Goal: Participate in discussion

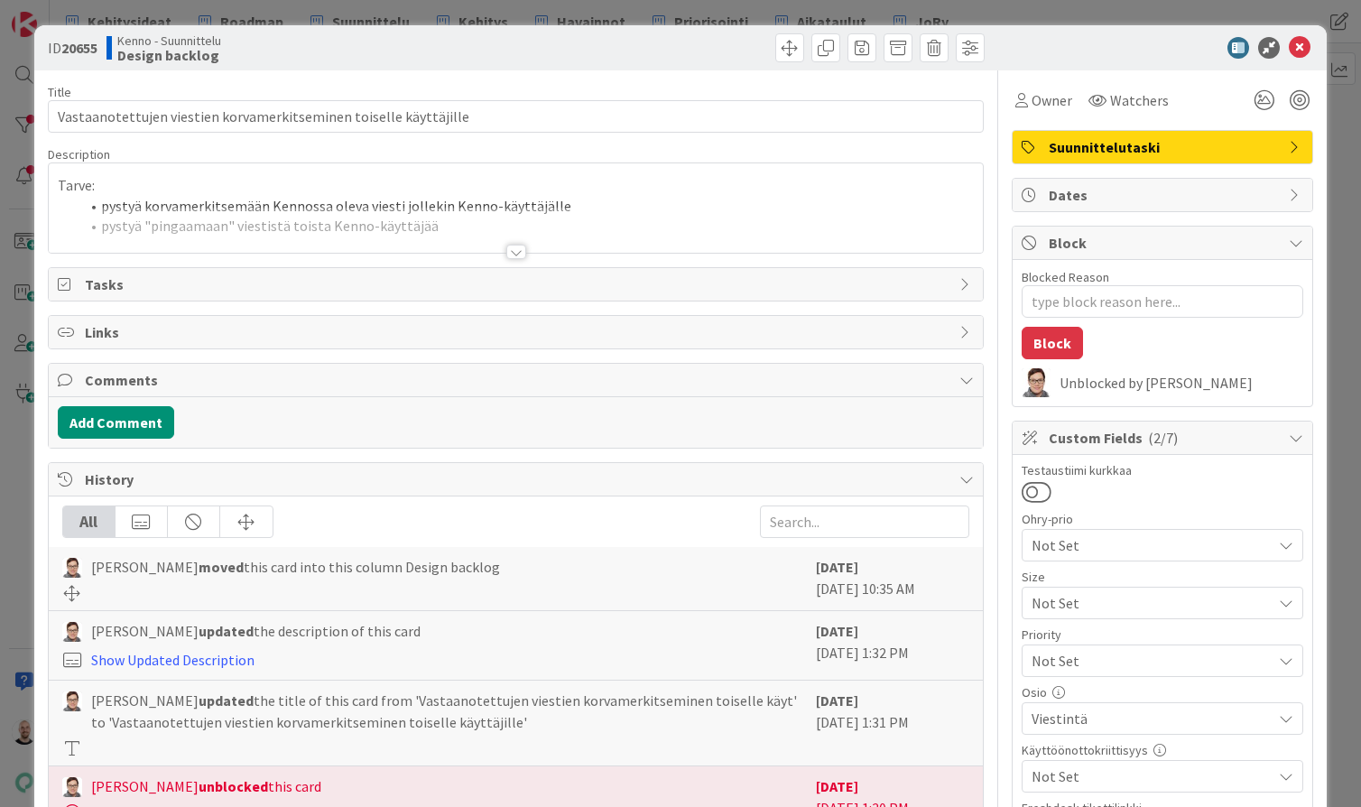
type textarea "x"
click at [516, 249] on div at bounding box center [516, 252] width 20 height 14
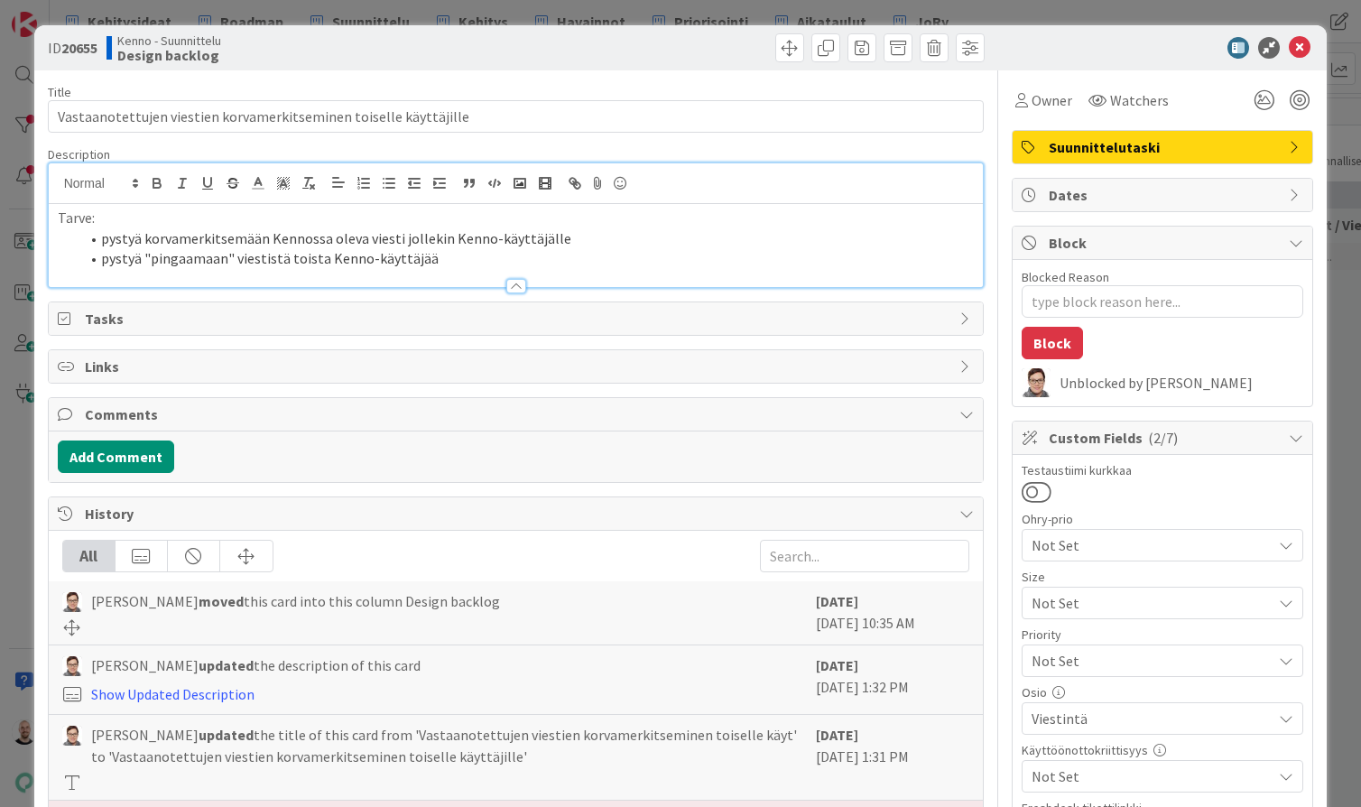
click at [642, 9] on div "ID 20655 Kenno - Suunnittelu Design backlog Title 65 / 128 Vastaanotettujen vie…" at bounding box center [680, 403] width 1361 height 807
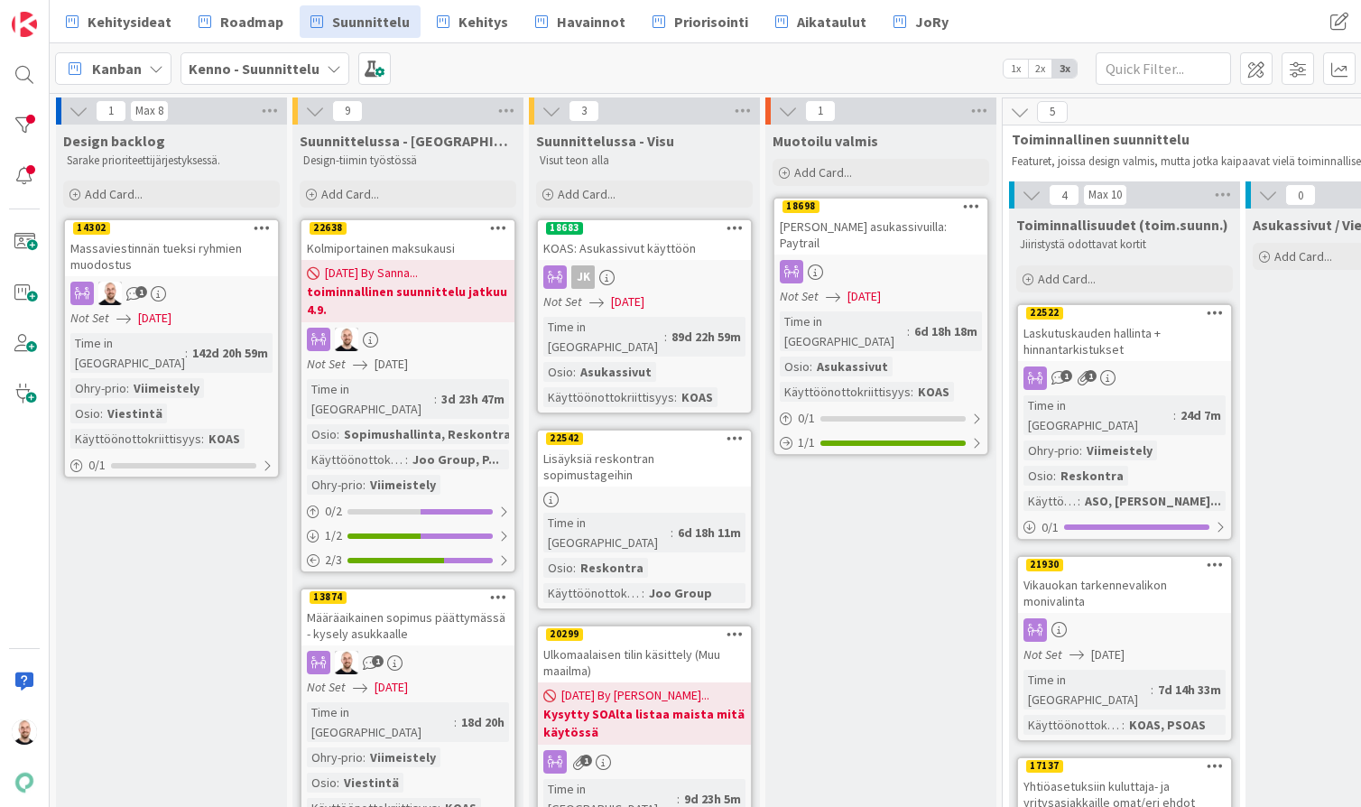
click at [401, 239] on div "Kolmiportainen maksukausi" at bounding box center [407, 248] width 213 height 23
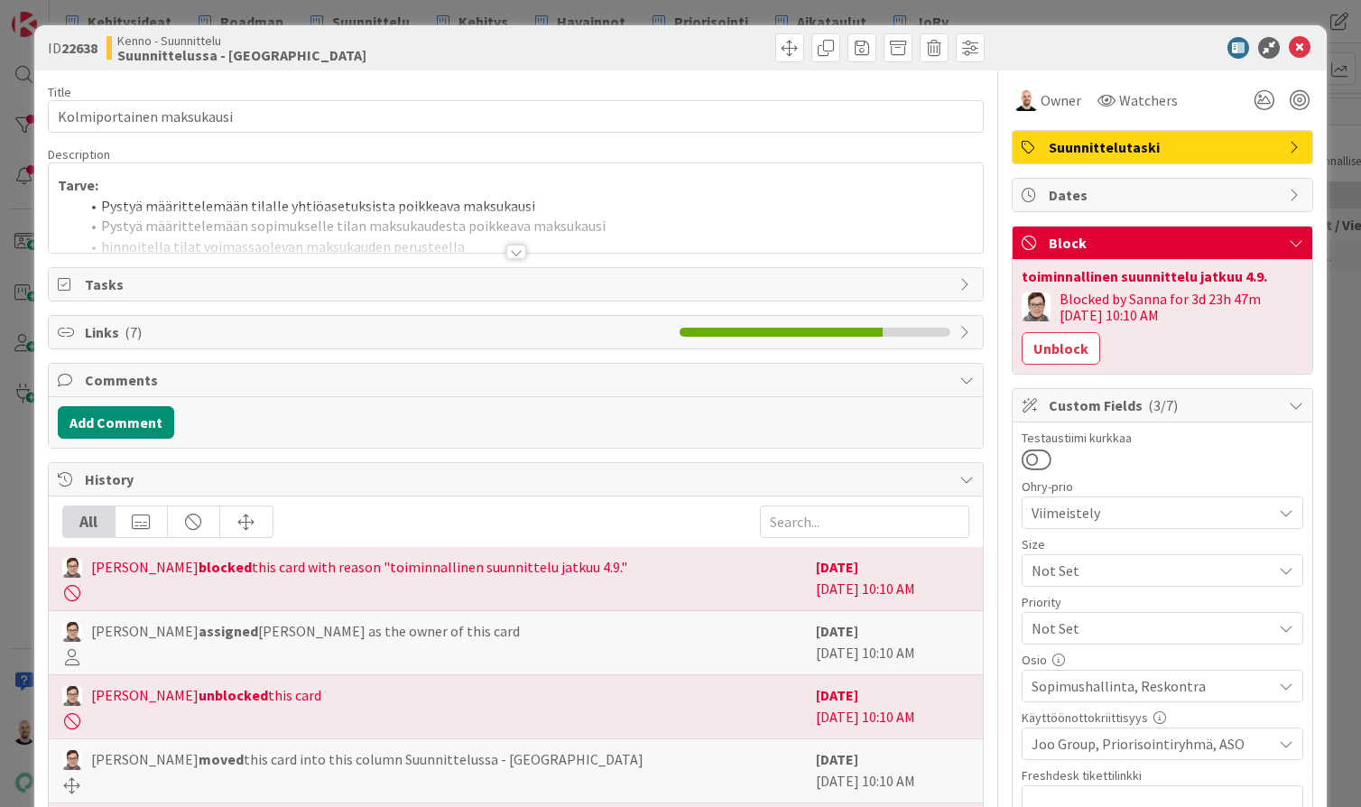
click at [514, 254] on div at bounding box center [516, 252] width 20 height 14
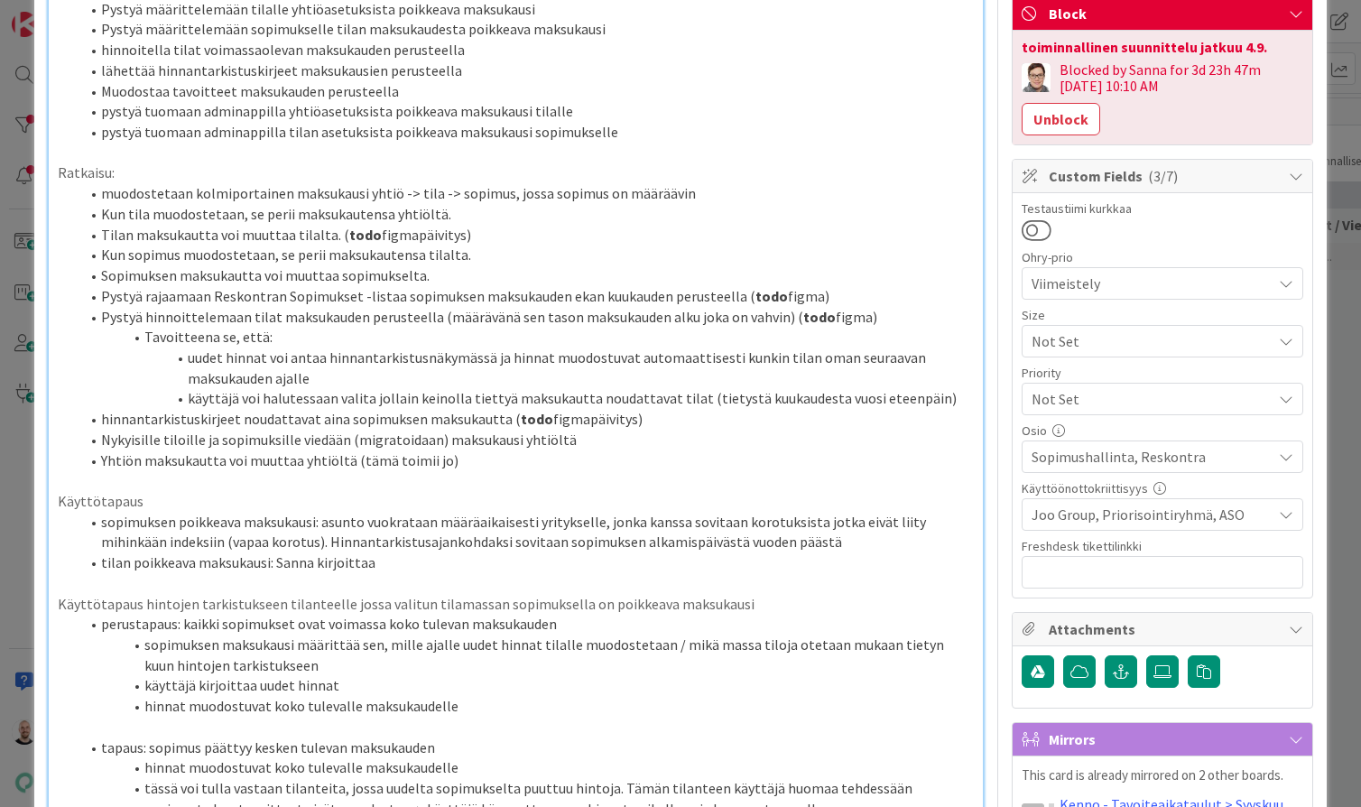
scroll to position [232, 0]
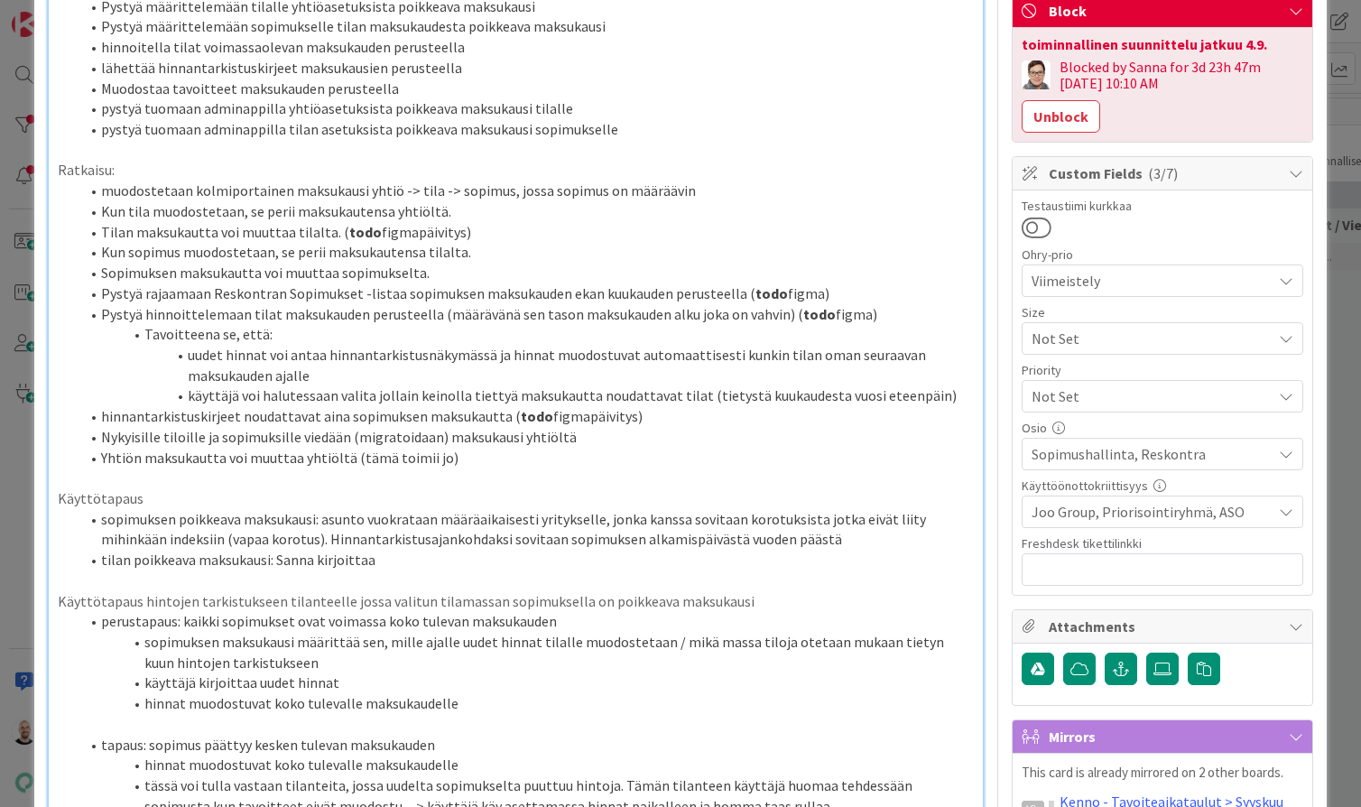
click at [17, 0] on div "ID 22638 Kenno - Suunnittelu Suunnittelussa - Rautalangat Title 25 / 128 Kolmip…" at bounding box center [680, 403] width 1361 height 807
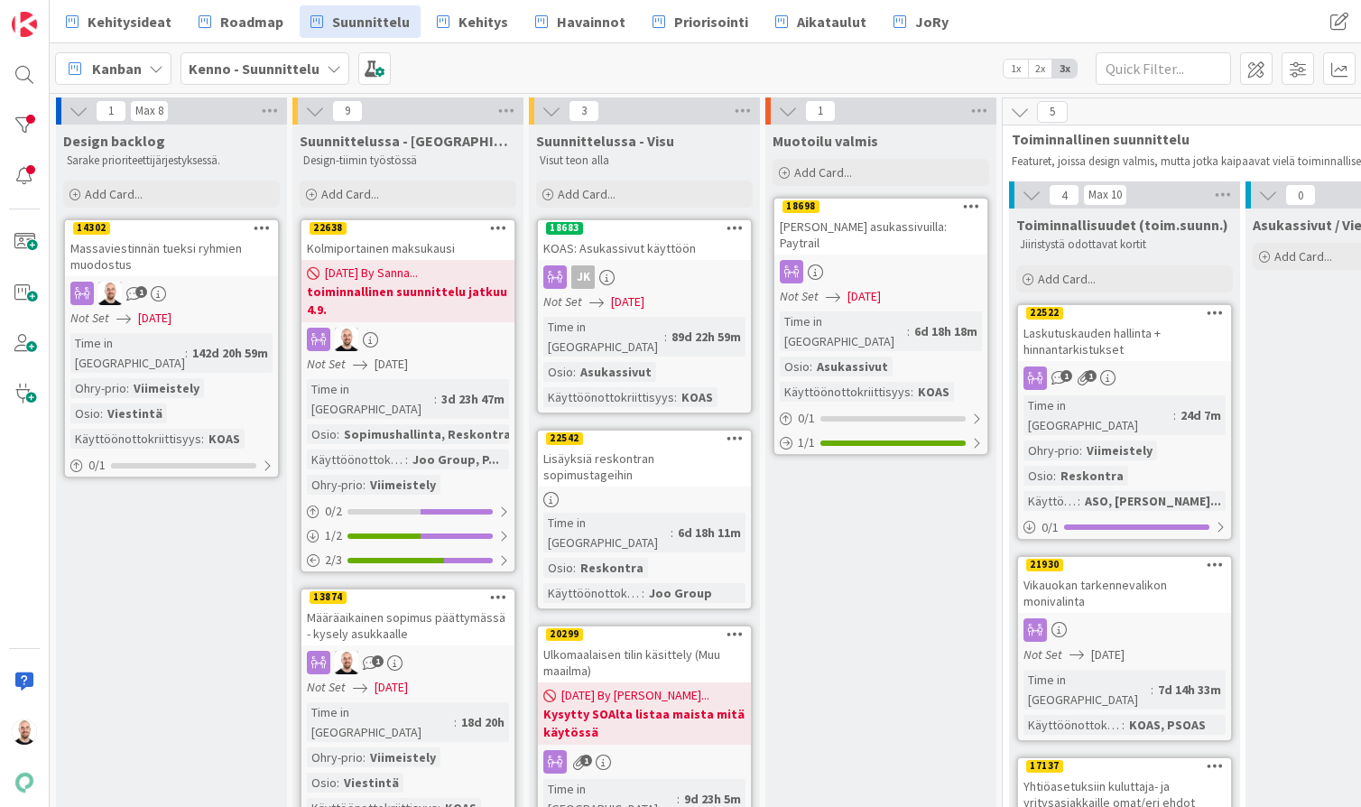
click at [419, 238] on div "Kolmiportainen maksukausi" at bounding box center [407, 248] width 213 height 23
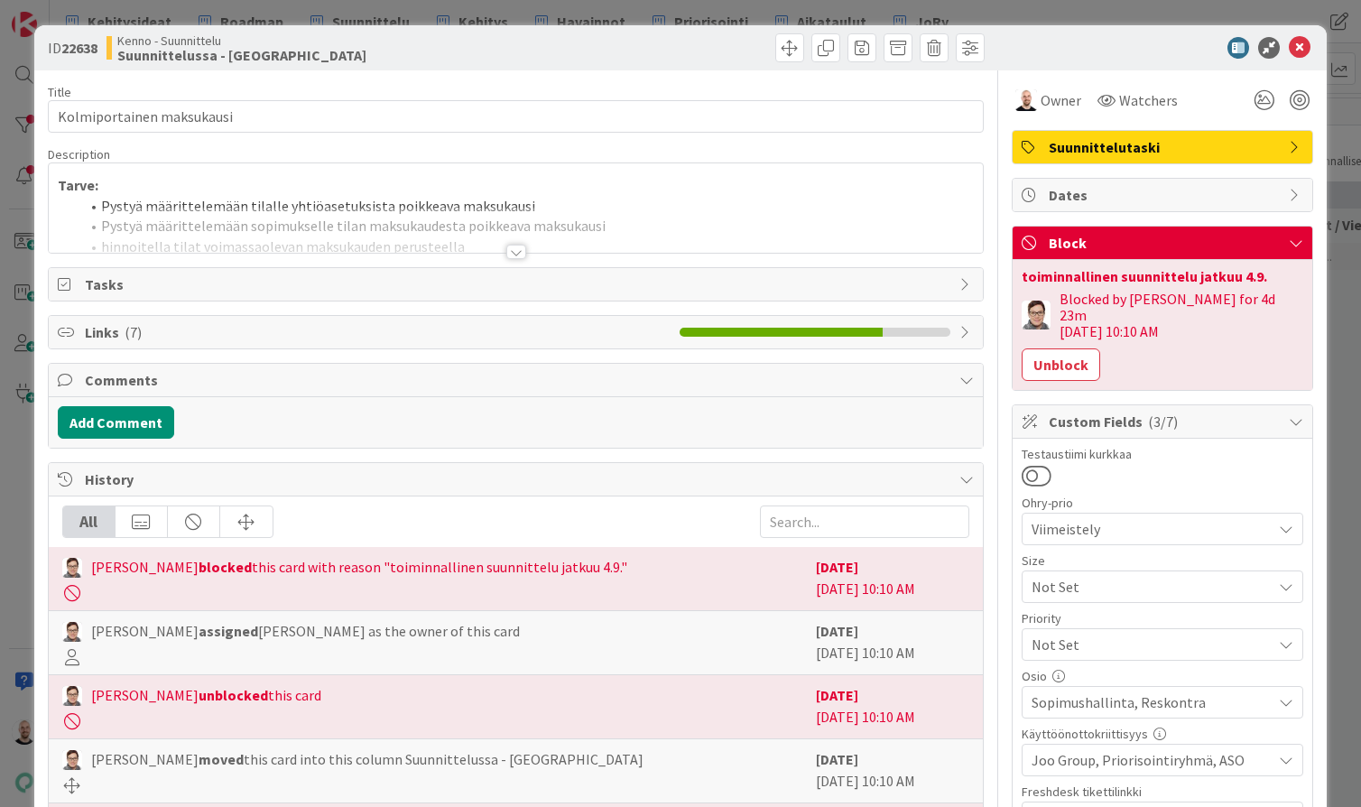
click at [517, 252] on div at bounding box center [516, 252] width 20 height 14
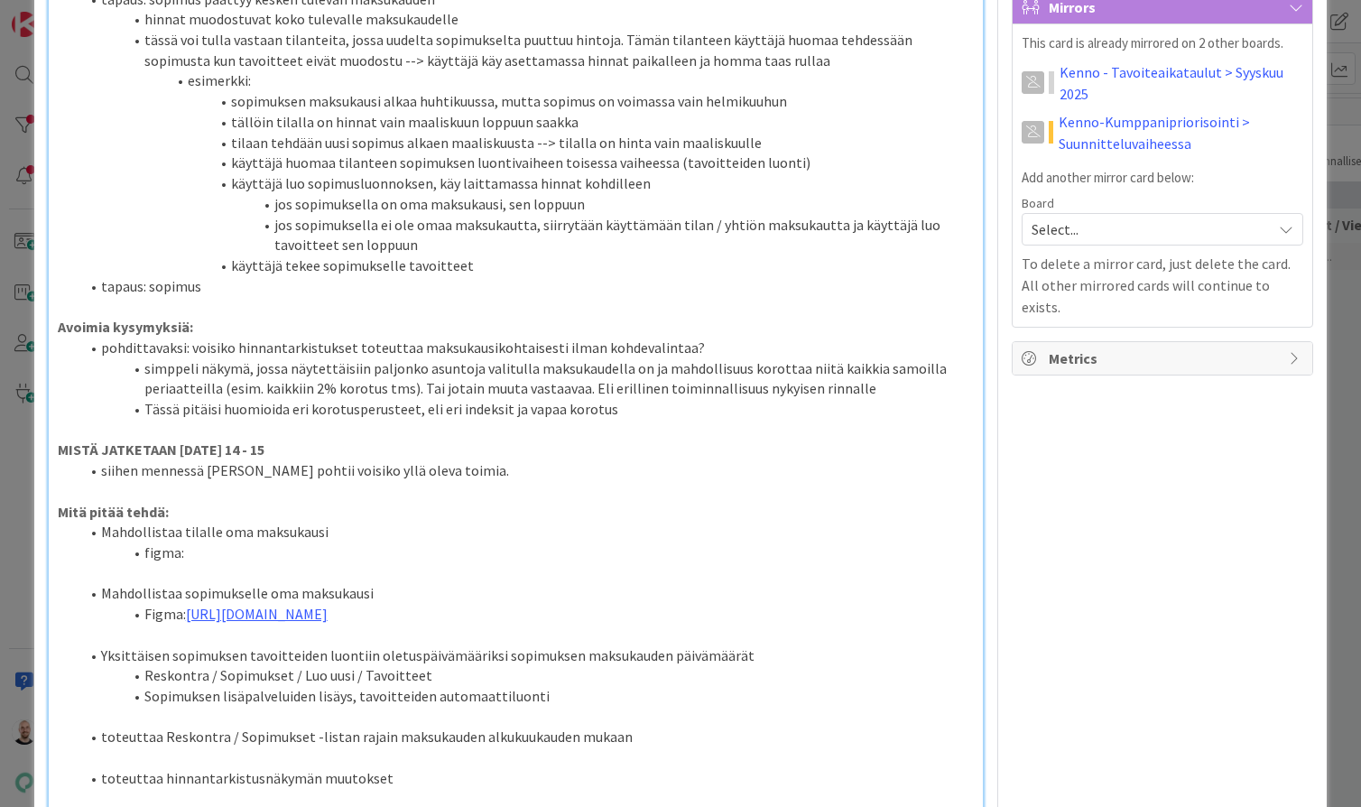
scroll to position [981, 0]
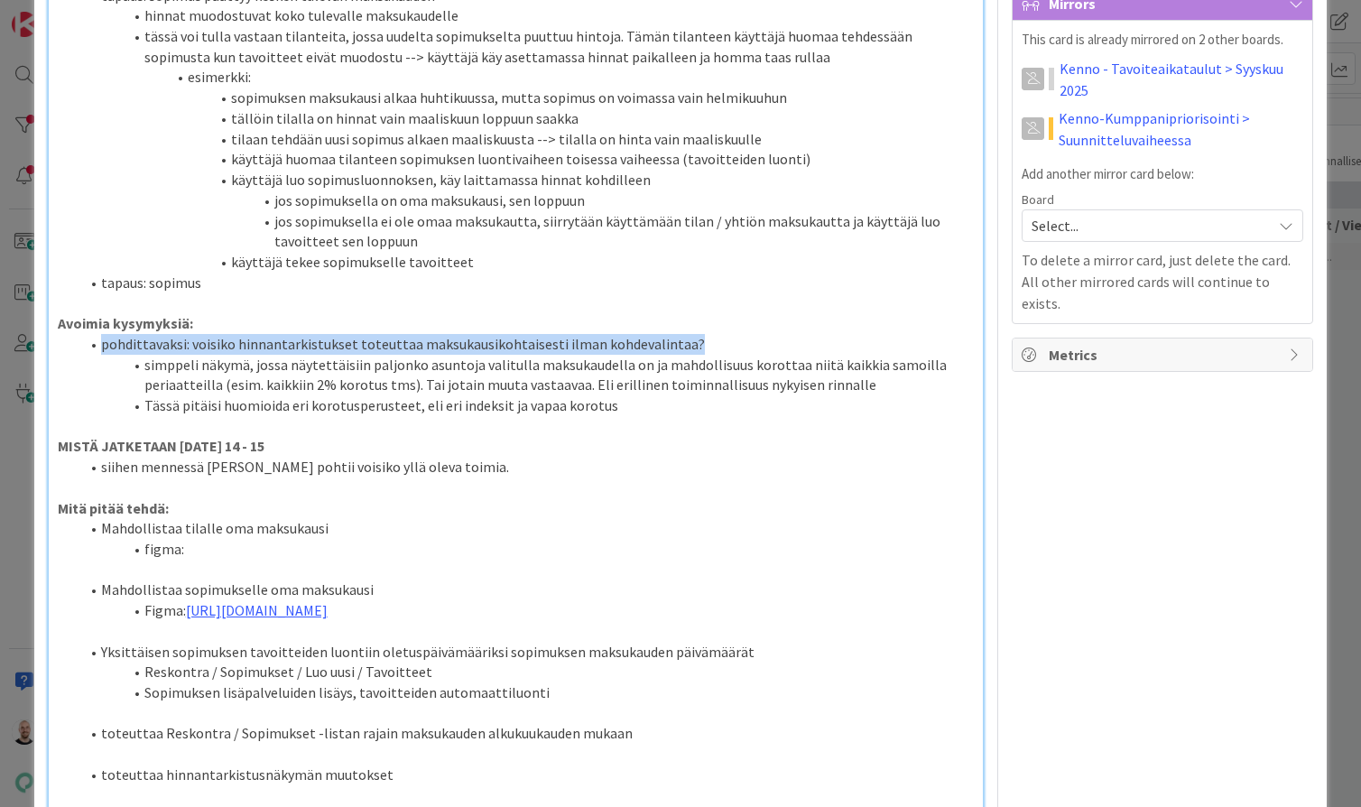
drag, startPoint x: 103, startPoint y: 309, endPoint x: 708, endPoint y: 305, distance: 604.8
click at [708, 334] on li "pohdittavaksi: voisiko hinnantarkistukset toteuttaa maksukausikohtaisesti ilman…" at bounding box center [526, 344] width 895 height 21
copy li "pohdittavaksi: voisiko hinnantarkistukset toteuttaa maksukausikohtaisesti ilman…"
click at [708, 334] on li "pohdittavaksi: voisiko hinnantarkistukset toteuttaa maksukausikohtaisesti ilman…" at bounding box center [526, 344] width 895 height 21
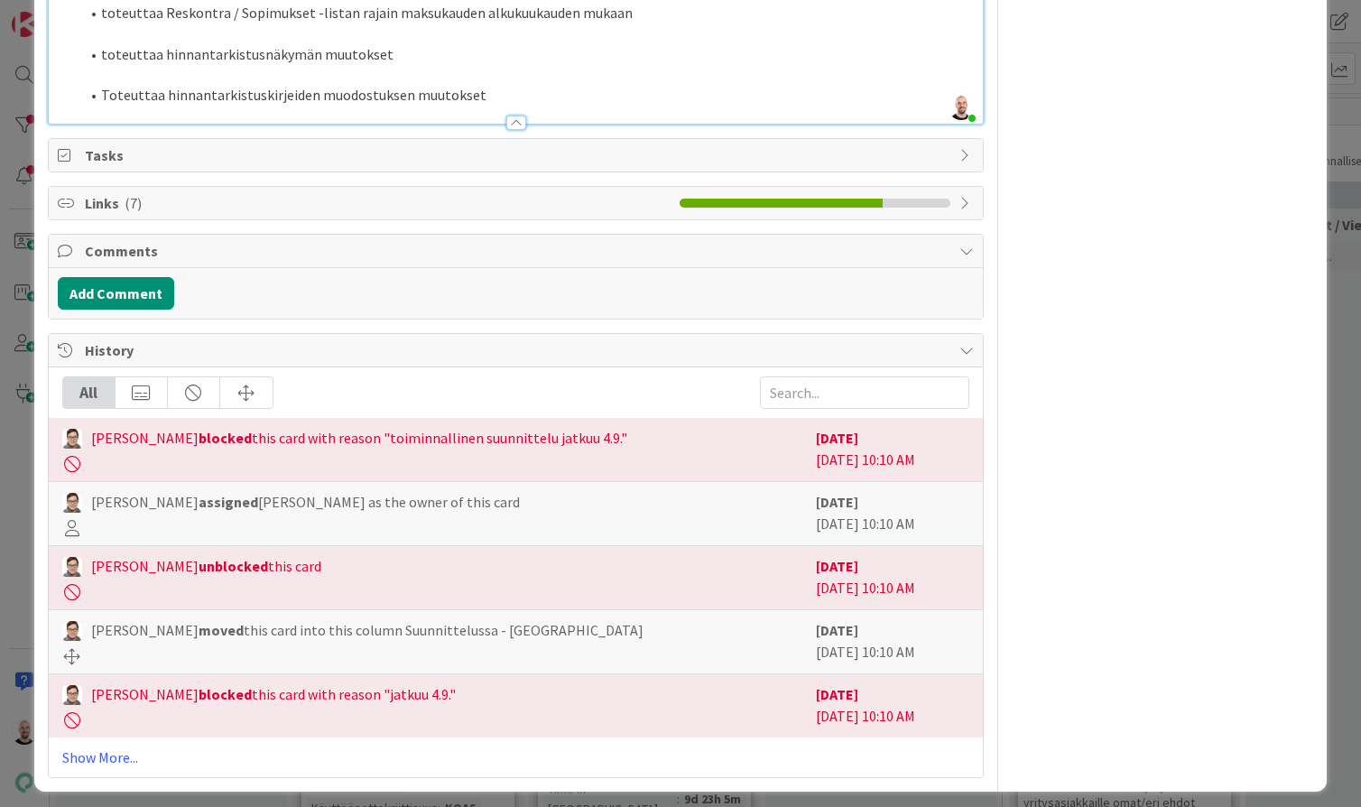
scroll to position [1701, 0]
click at [126, 282] on button "Add Comment" at bounding box center [116, 294] width 116 height 32
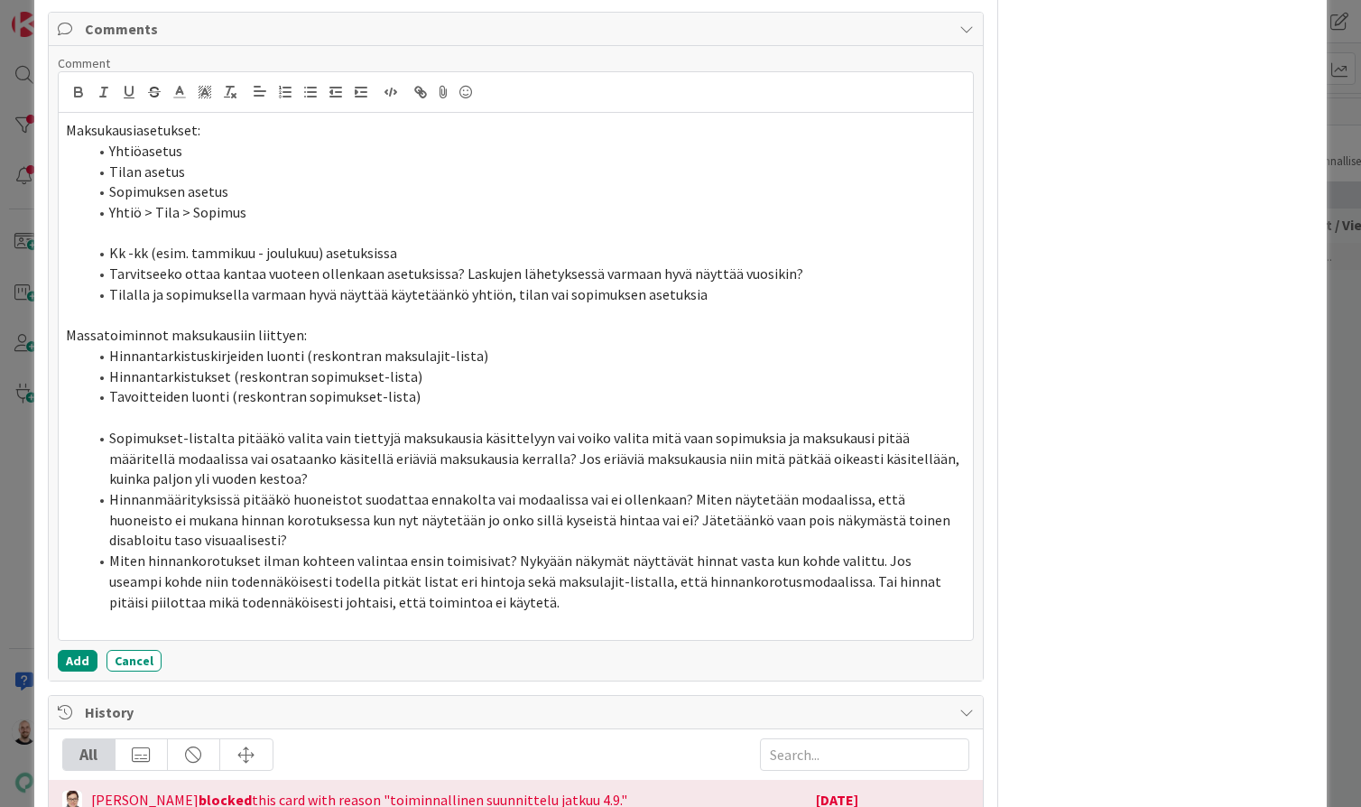
scroll to position [1830, 0]
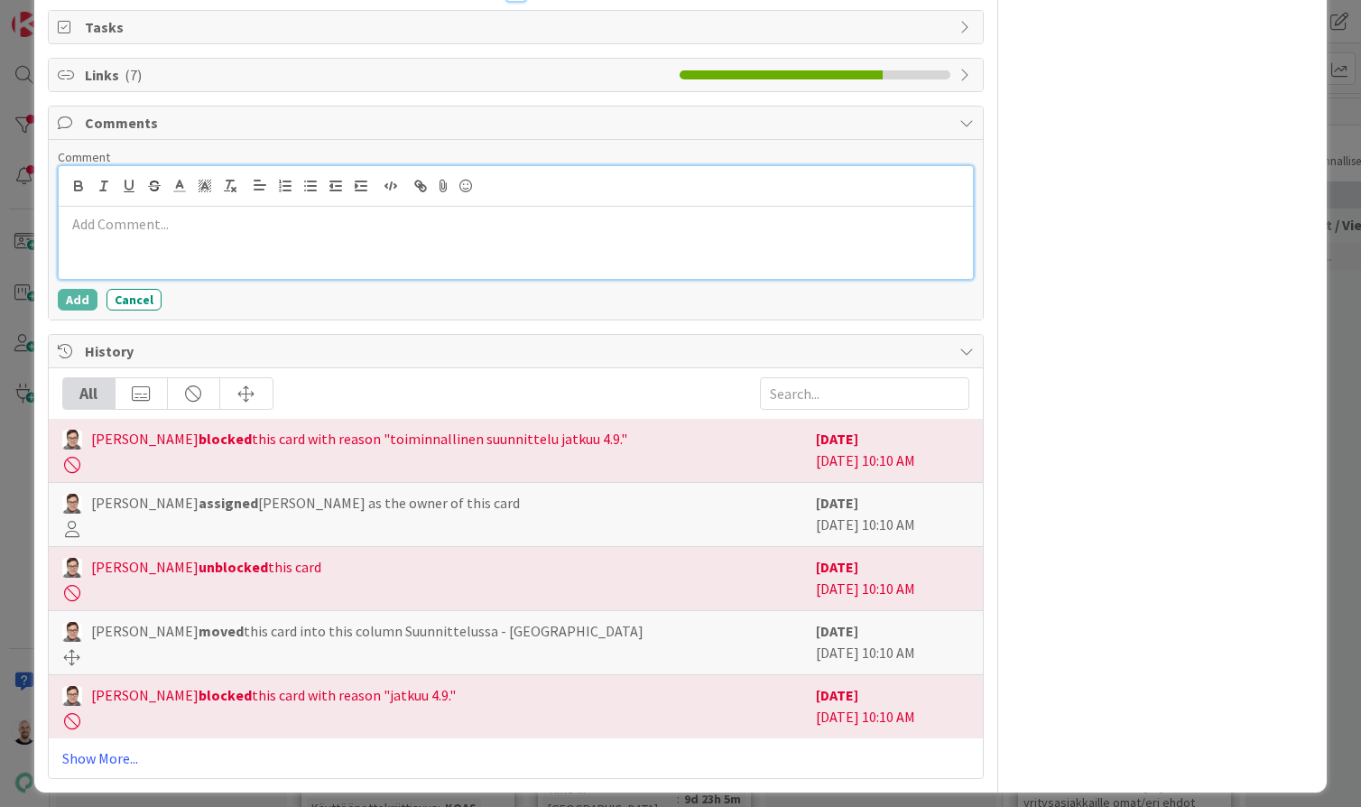
click at [549, 218] on p at bounding box center [516, 224] width 901 height 21
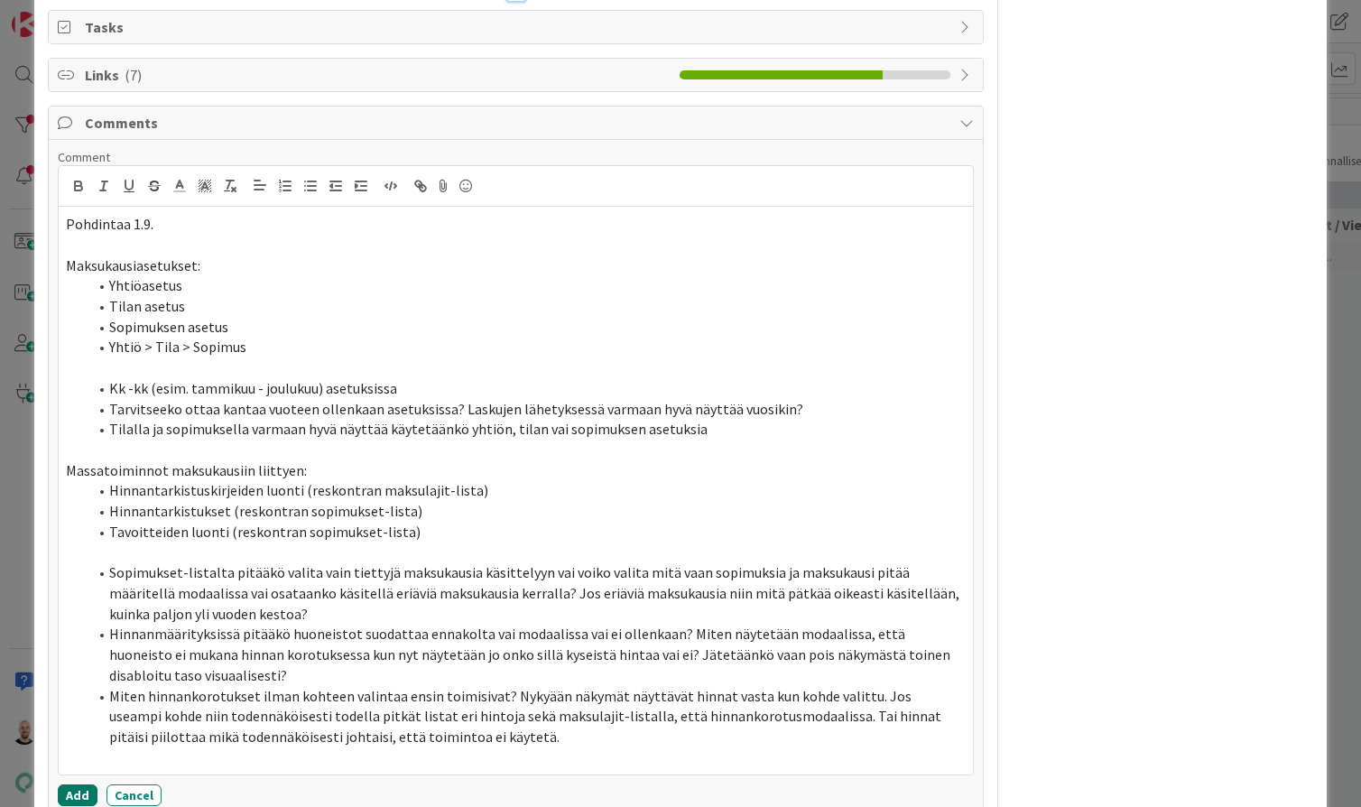
click at [76, 784] on button "Add" at bounding box center [78, 795] width 40 height 22
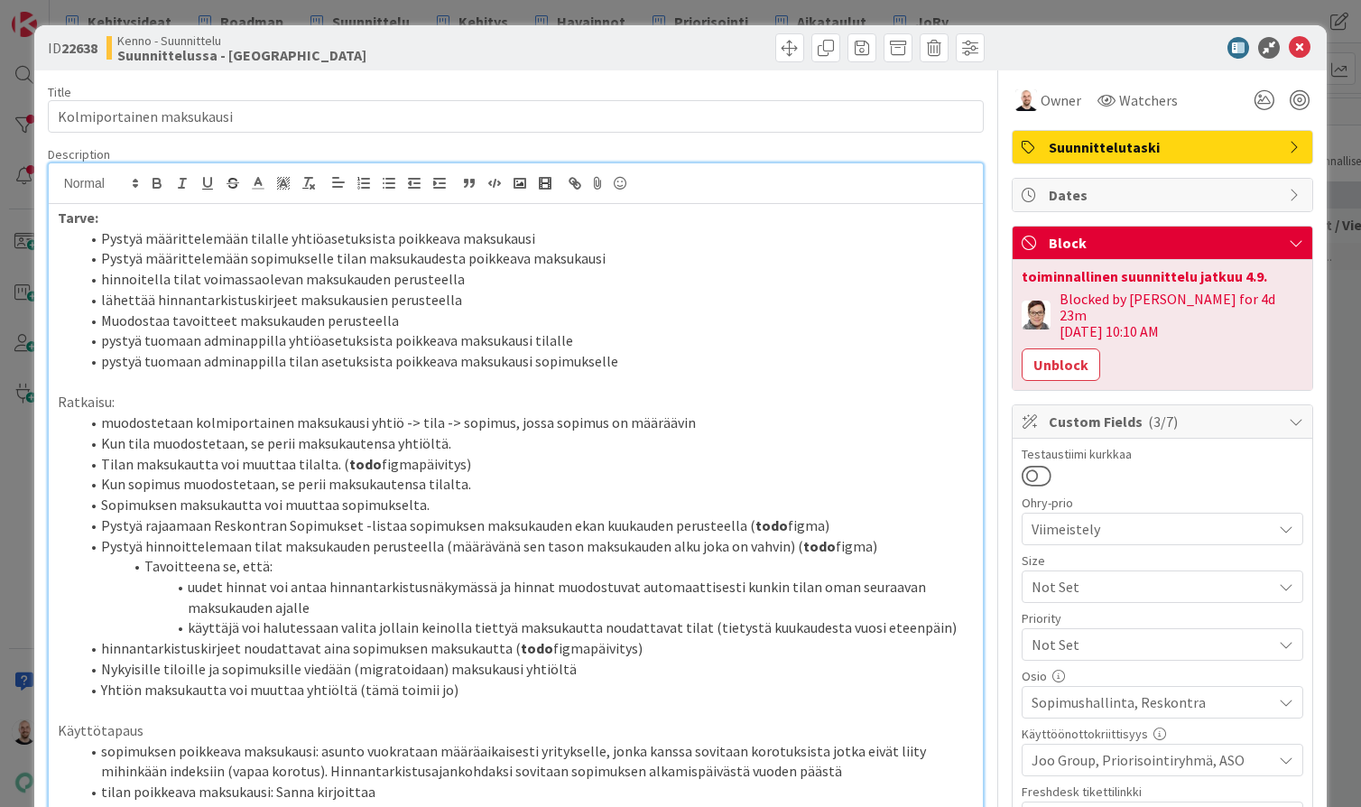
scroll to position [0, 0]
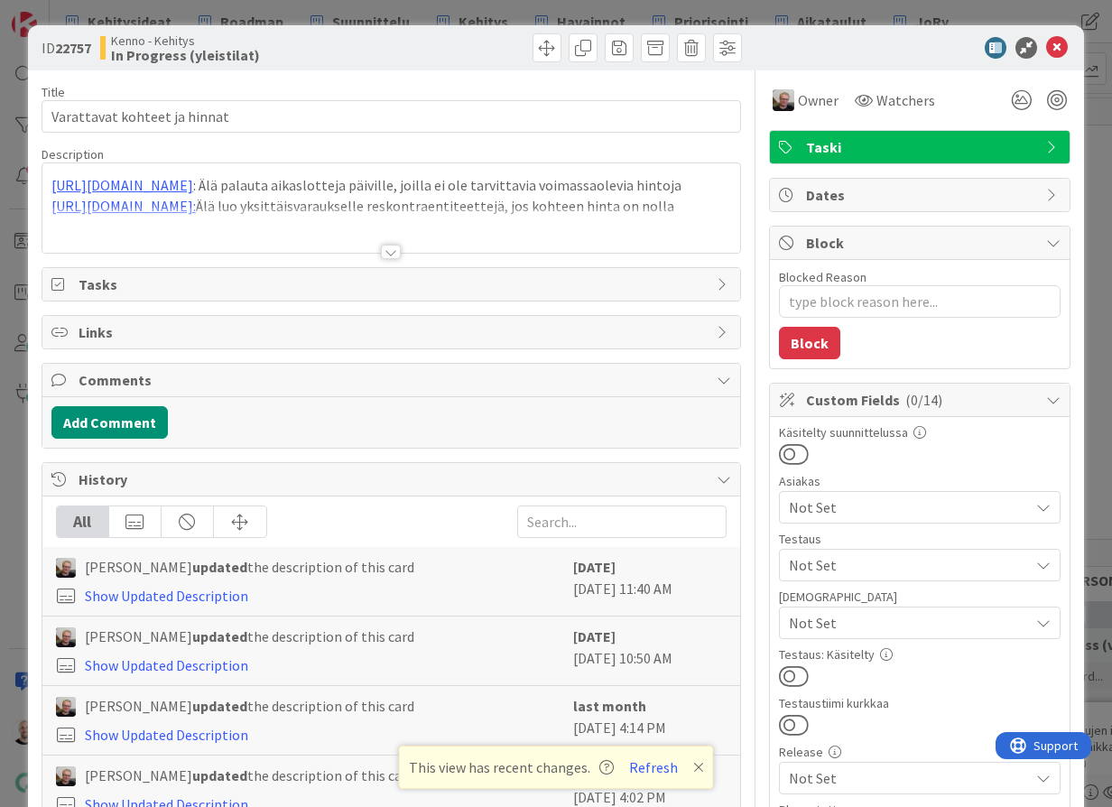
type textarea "x"
